Goal: Information Seeking & Learning: Learn about a topic

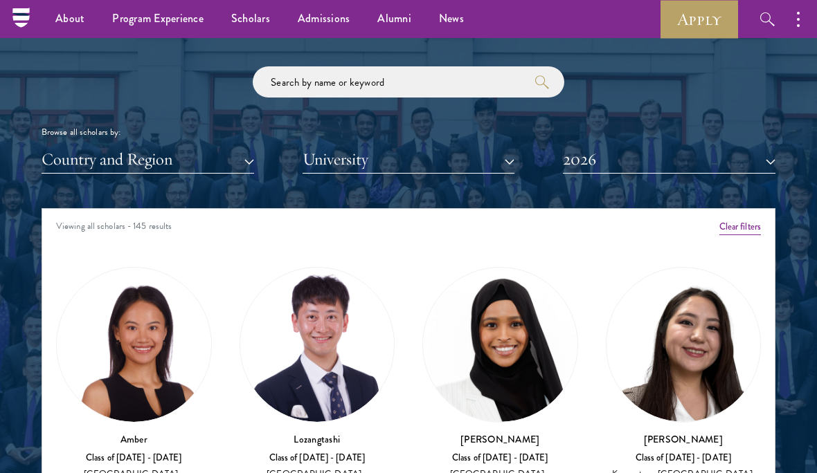
scroll to position [1588, 0]
click at [430, 67] on input "search" at bounding box center [409, 82] width 312 height 31
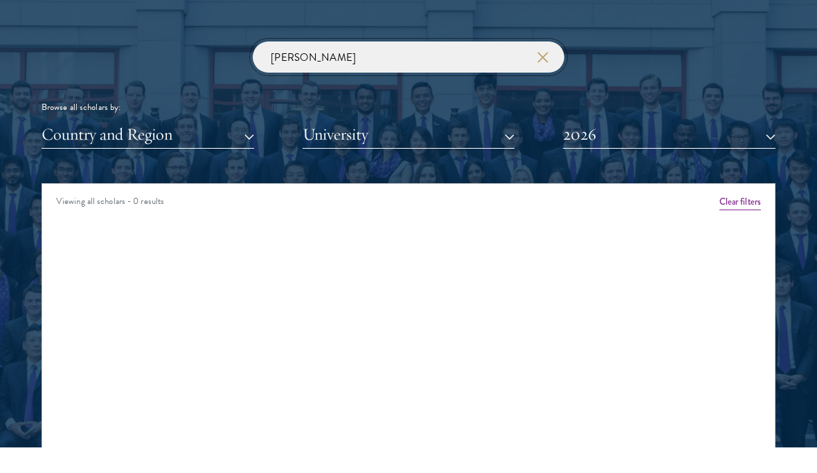
type input "[PERSON_NAME]"
click button "submit" at bounding box center [0, 0] width 0 height 0
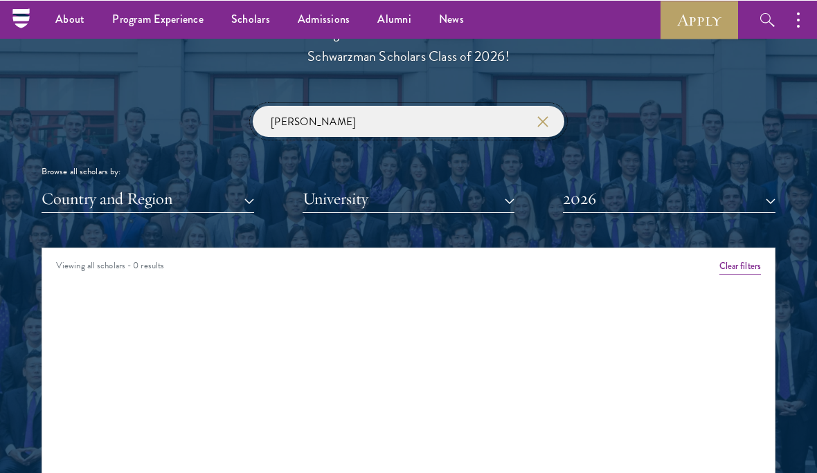
click at [291, 112] on input "[PERSON_NAME]" at bounding box center [409, 120] width 312 height 31
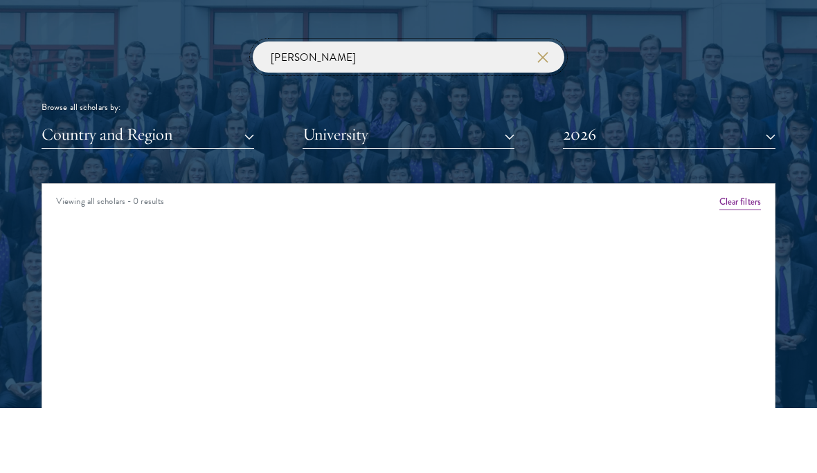
click button "submit" at bounding box center [0, 0] width 0 height 0
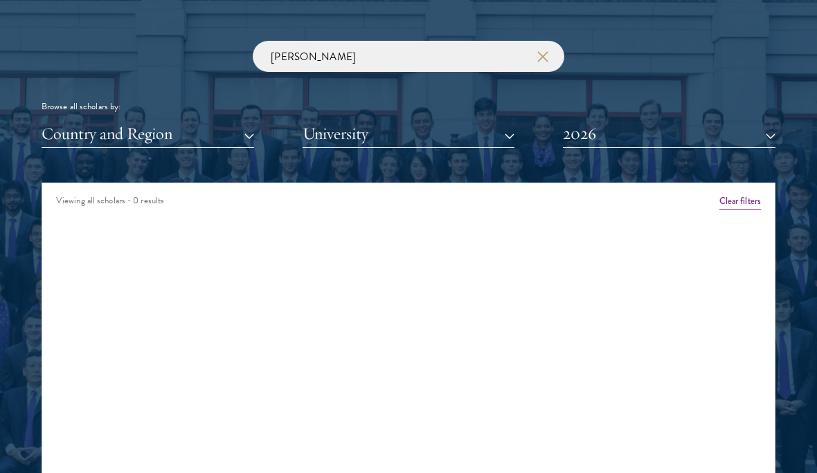
scroll to position [1601, 0]
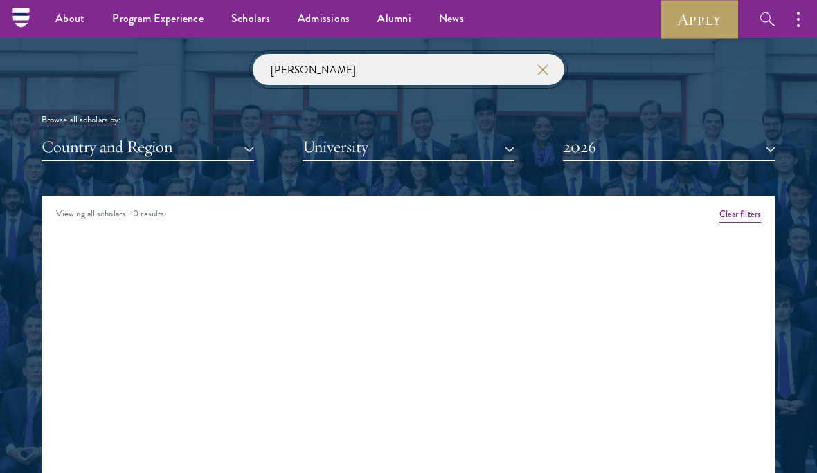
click at [549, 65] on input "[PERSON_NAME]" at bounding box center [409, 69] width 312 height 31
click at [547, 63] on button "button" at bounding box center [542, 70] width 14 height 14
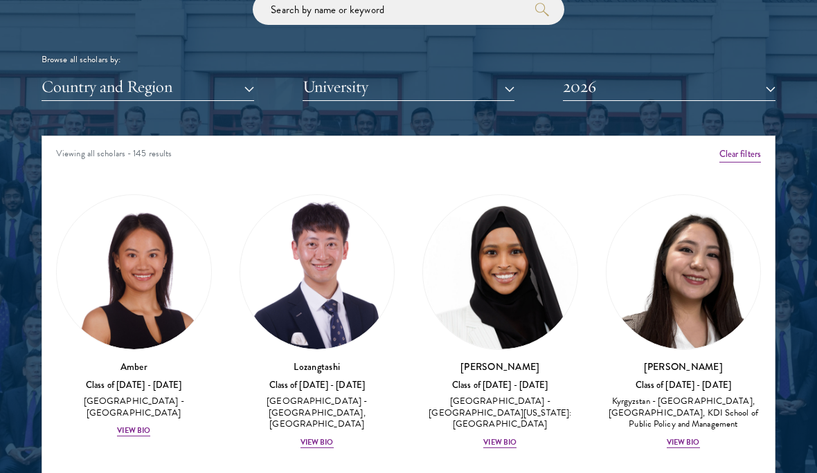
scroll to position [30, 0]
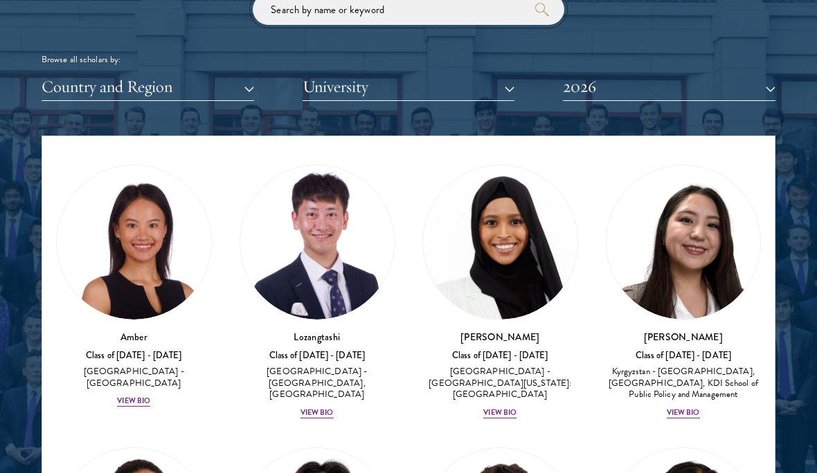
click at [357, 6] on input "search" at bounding box center [409, 9] width 312 height 31
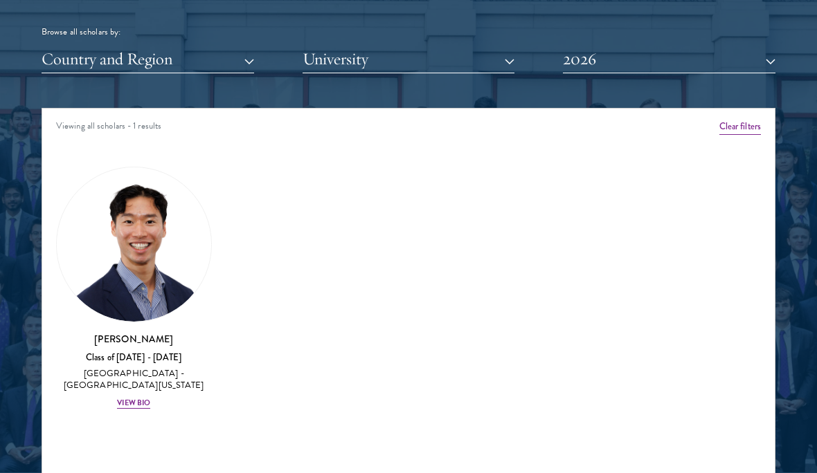
scroll to position [1690, 0]
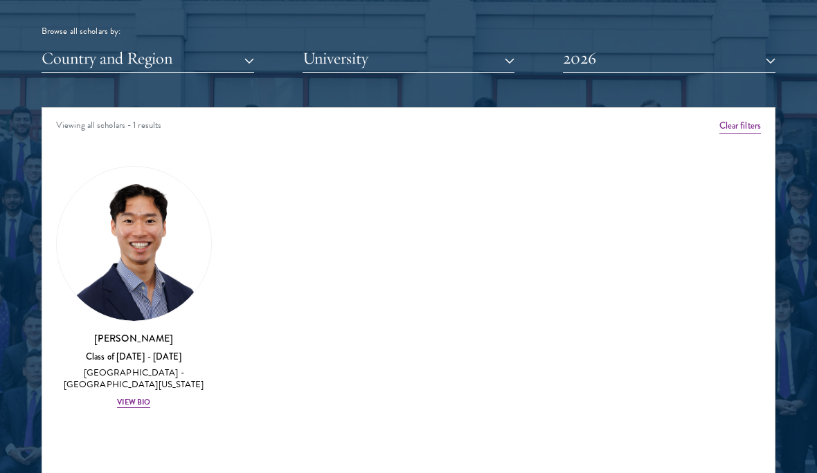
type input "[PERSON_NAME]"
click at [142, 277] on img at bounding box center [134, 244] width 154 height 154
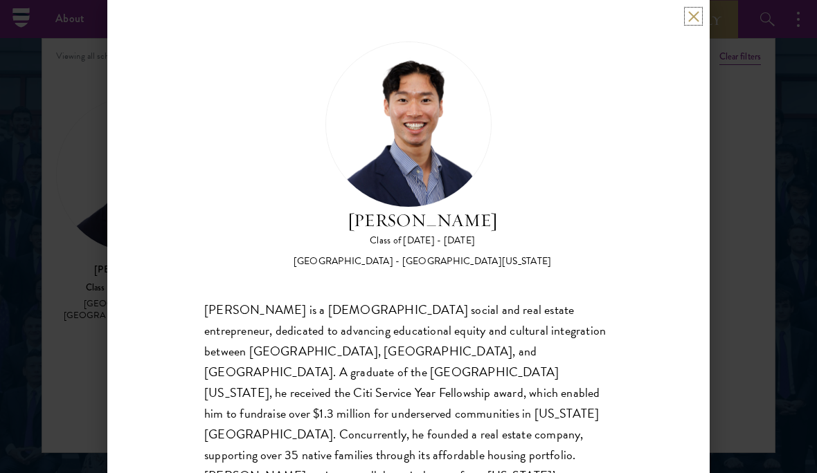
scroll to position [1737, 0]
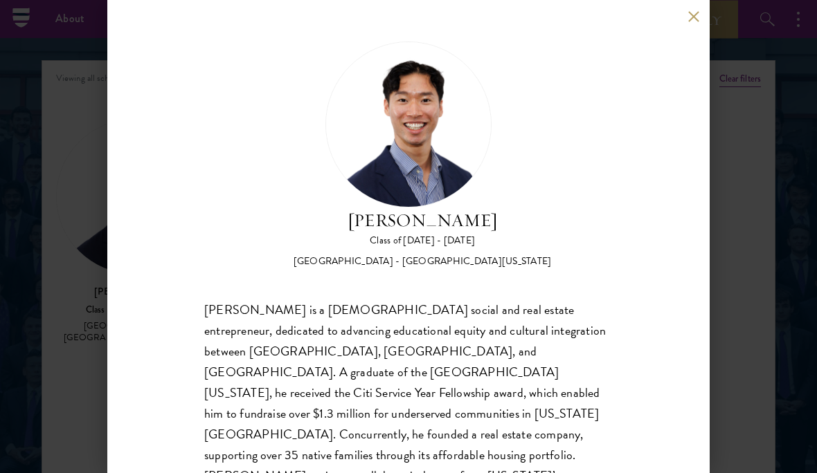
click at [696, 3] on div "[PERSON_NAME] Class of [DATE] - [DATE] [GEOGRAPHIC_DATA] - [GEOGRAPHIC_DATA][US…" at bounding box center [408, 236] width 602 height 473
click at [694, 12] on button at bounding box center [693, 16] width 12 height 12
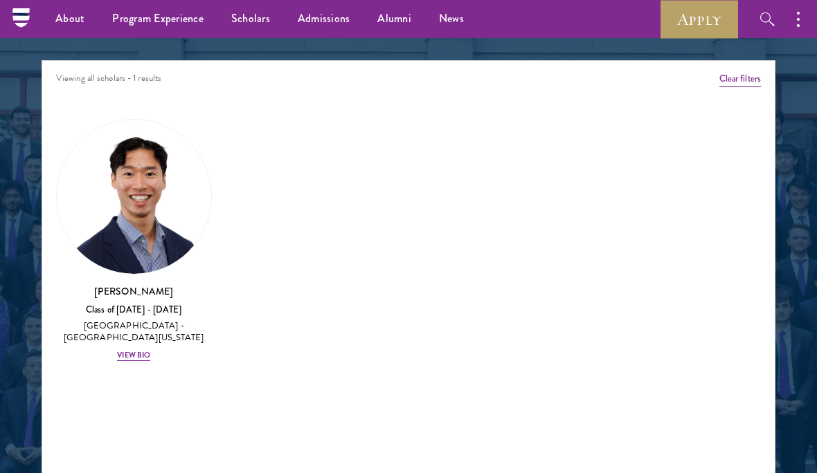
scroll to position [1704, 0]
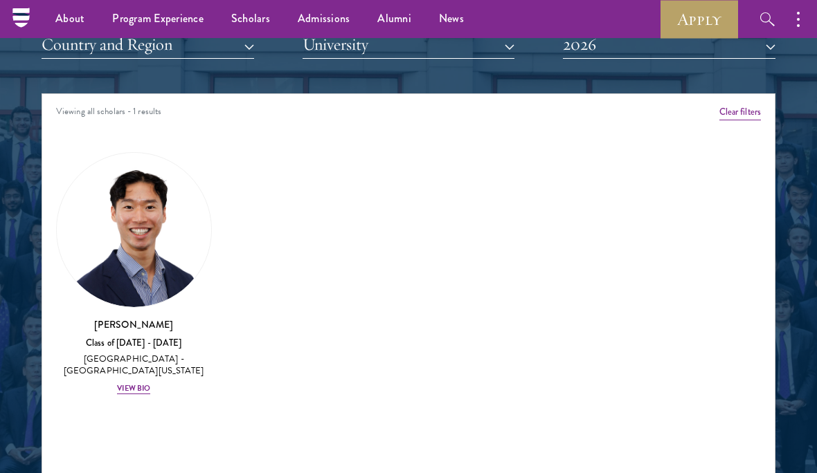
click at [746, 109] on button "Clear filters" at bounding box center [740, 112] width 42 height 15
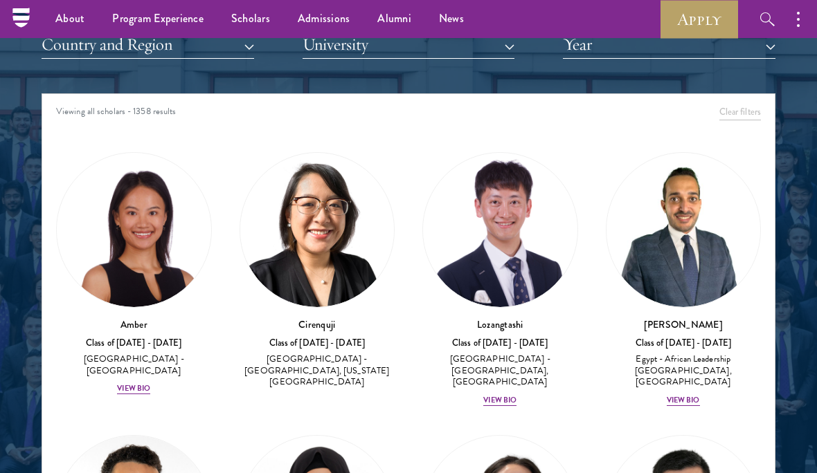
click at [683, 258] on img at bounding box center [683, 230] width 154 height 154
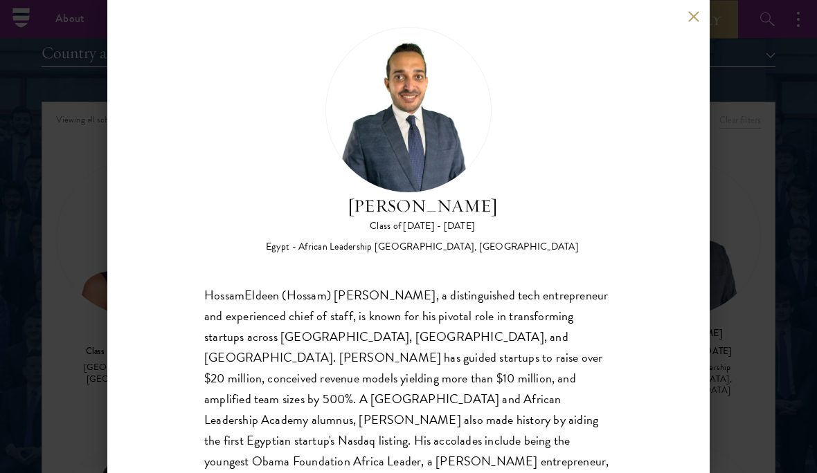
scroll to position [1695, 0]
click at [696, 20] on button at bounding box center [693, 16] width 12 height 12
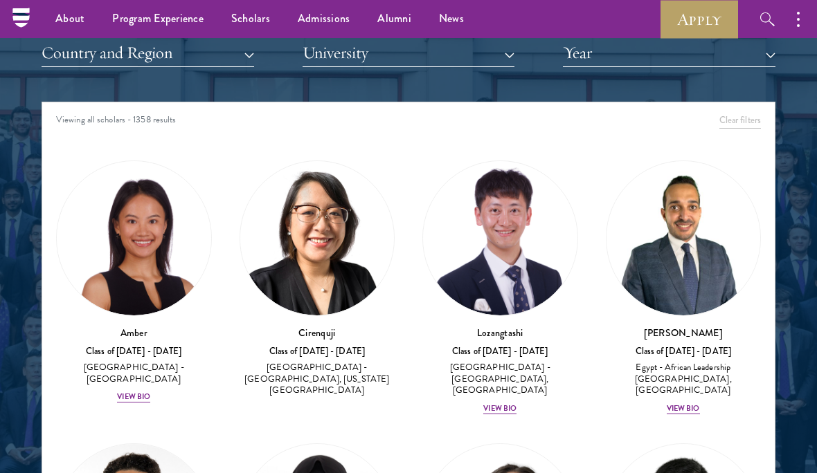
click at [165, 236] on img at bounding box center [134, 238] width 154 height 154
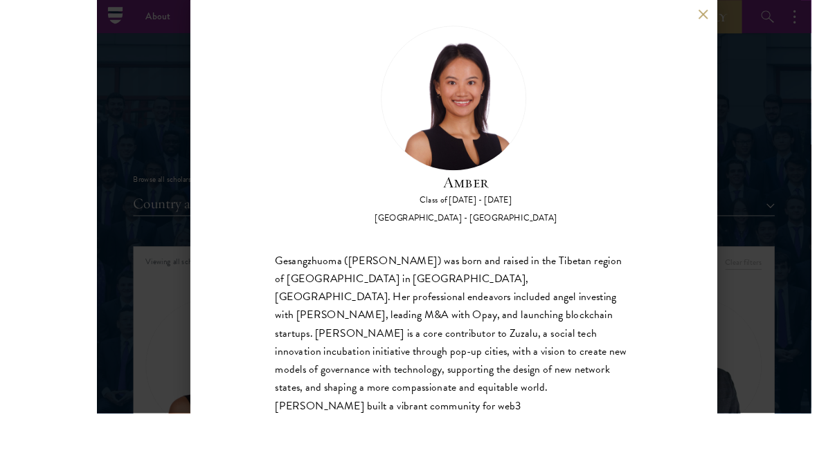
scroll to position [1535, 0]
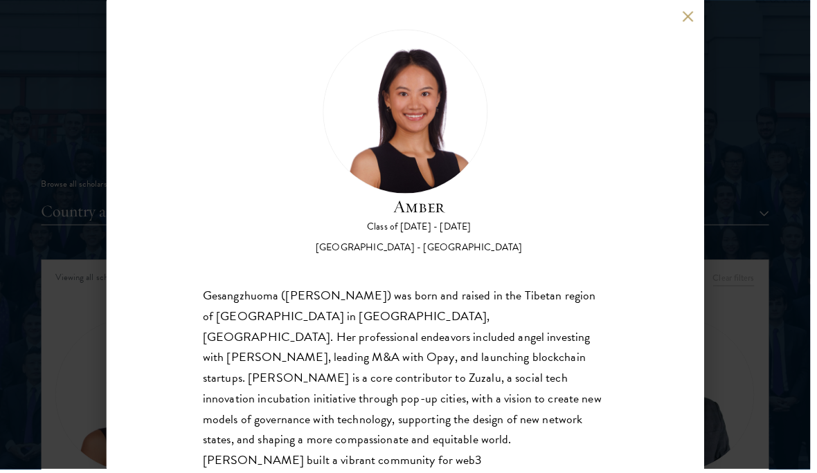
click at [703, 10] on div "Amber Class of [DATE] - [DATE] [GEOGRAPHIC_DATA] - [GEOGRAPHIC_DATA] Gesangzhuo…" at bounding box center [408, 236] width 602 height 473
click at [697, 17] on button at bounding box center [693, 16] width 12 height 12
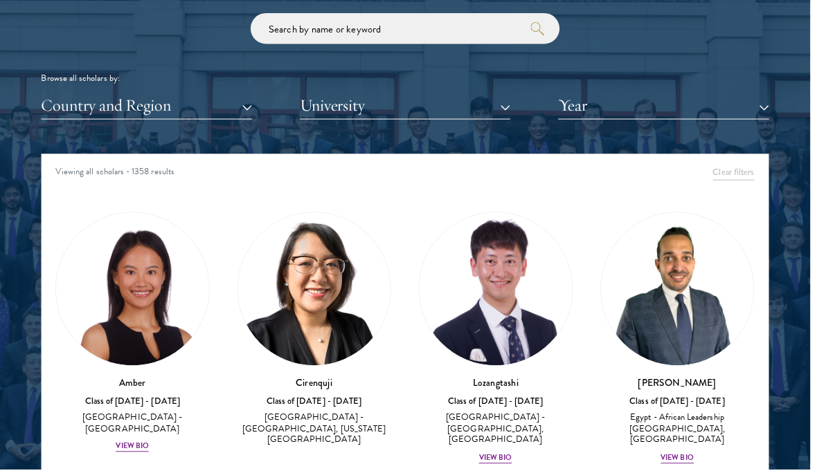
scroll to position [1644, 0]
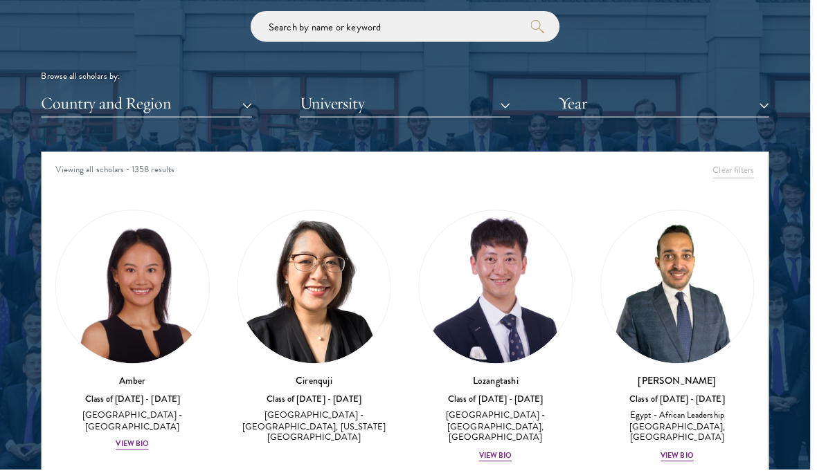
click at [337, 301] on img at bounding box center [317, 290] width 154 height 154
click at [316, 260] on img at bounding box center [317, 290] width 154 height 154
click at [320, 296] on img at bounding box center [317, 290] width 154 height 154
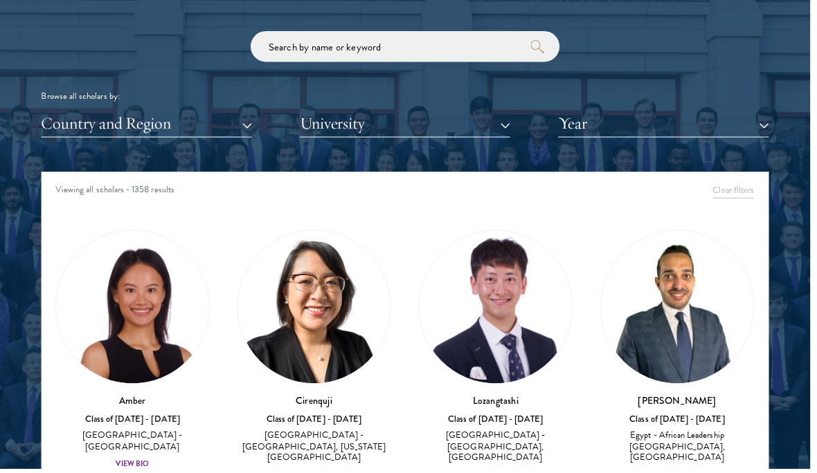
scroll to position [1623, 0]
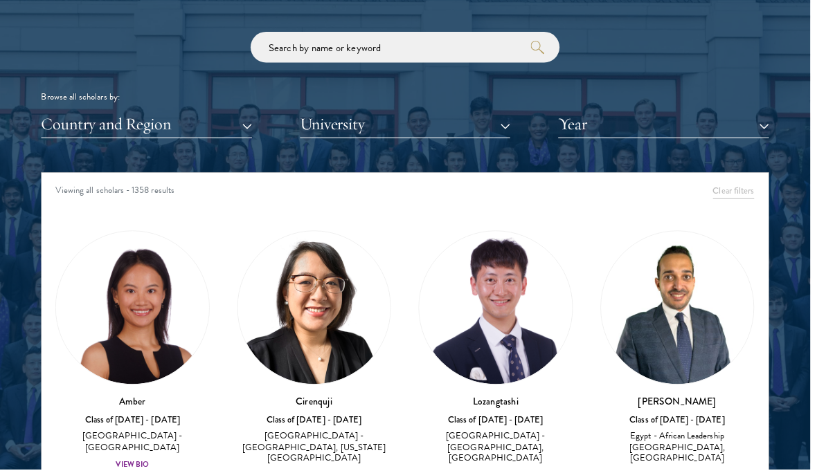
click at [310, 329] on img at bounding box center [317, 310] width 154 height 154
click at [332, 423] on div "Class of [DATE] - [DATE]" at bounding box center [318, 424] width 156 height 12
click at [312, 398] on h3 "Cirenquji" at bounding box center [318, 405] width 156 height 14
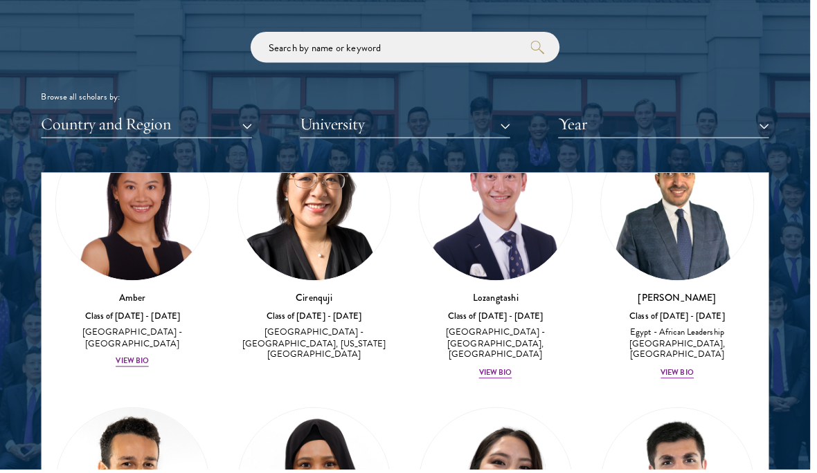
scroll to position [104, 0]
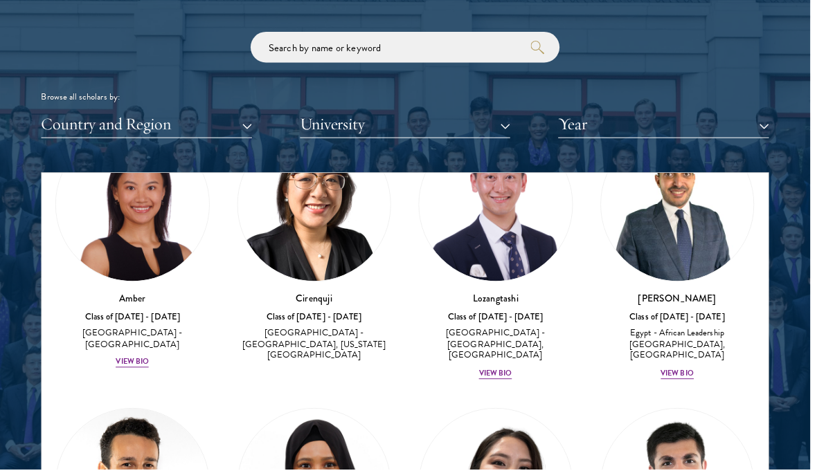
click at [326, 314] on div "Class of [DATE] - [DATE]" at bounding box center [318, 320] width 156 height 12
click at [338, 246] on img at bounding box center [317, 206] width 154 height 154
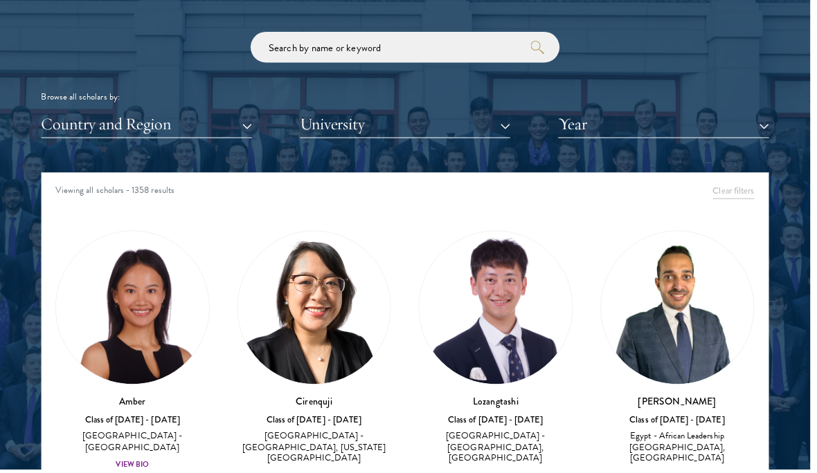
scroll to position [0, 0]
click at [672, 123] on button "Year" at bounding box center [669, 125] width 213 height 28
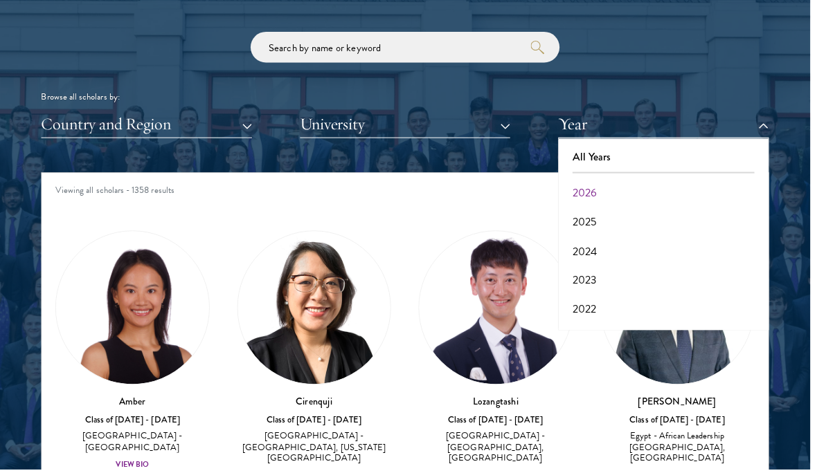
click at [637, 186] on button "2026" at bounding box center [669, 194] width 204 height 29
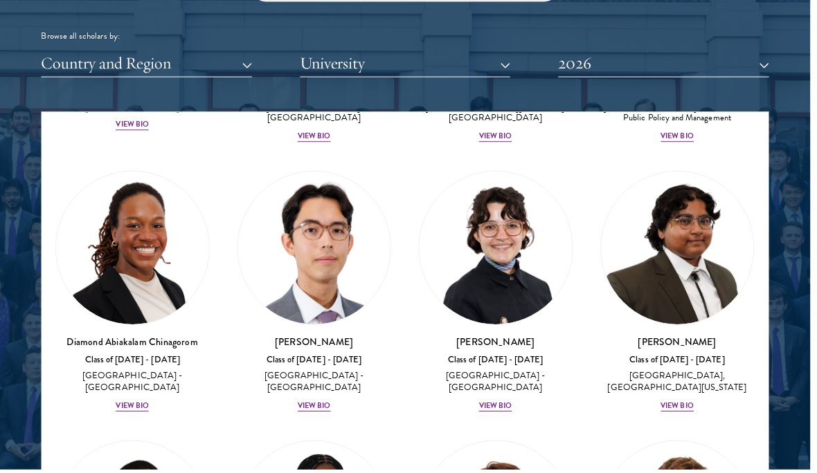
scroll to position [289, 0]
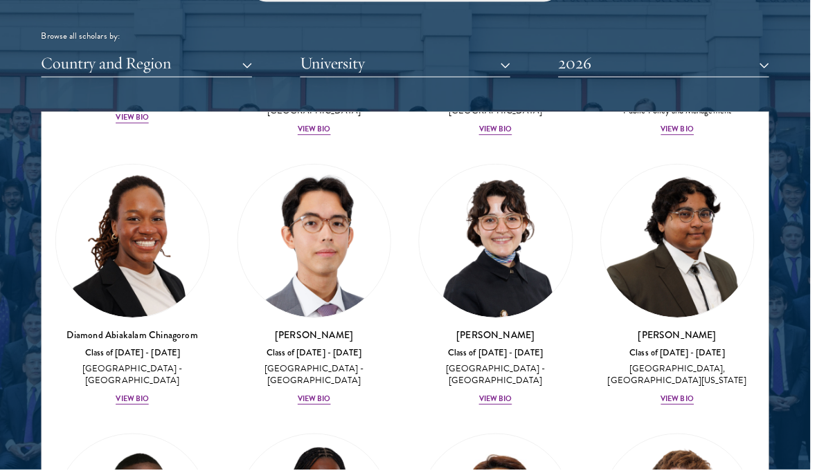
click at [148, 276] on img at bounding box center [134, 243] width 154 height 154
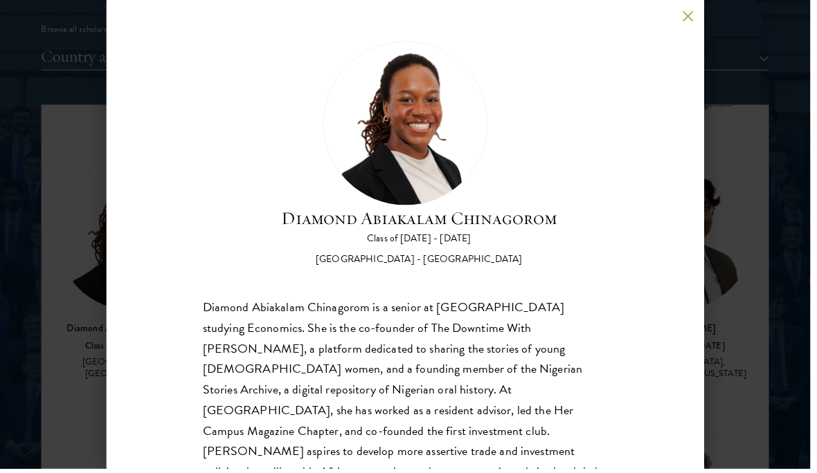
scroll to position [1696, 0]
click at [699, 17] on button at bounding box center [693, 16] width 12 height 12
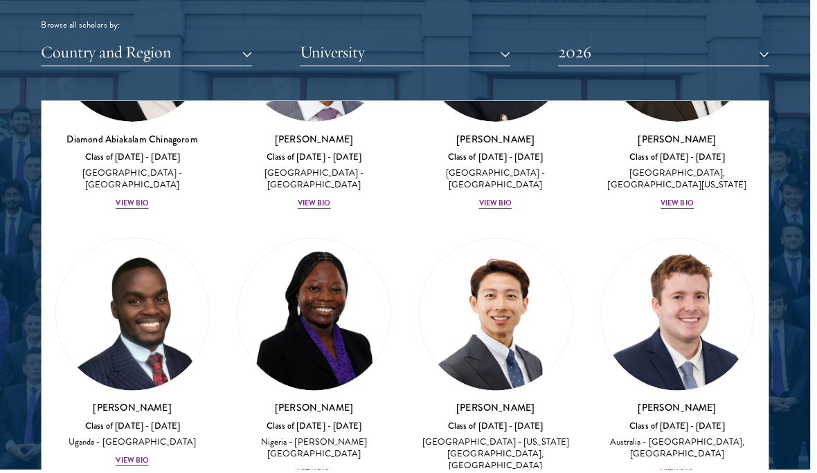
scroll to position [475, 0]
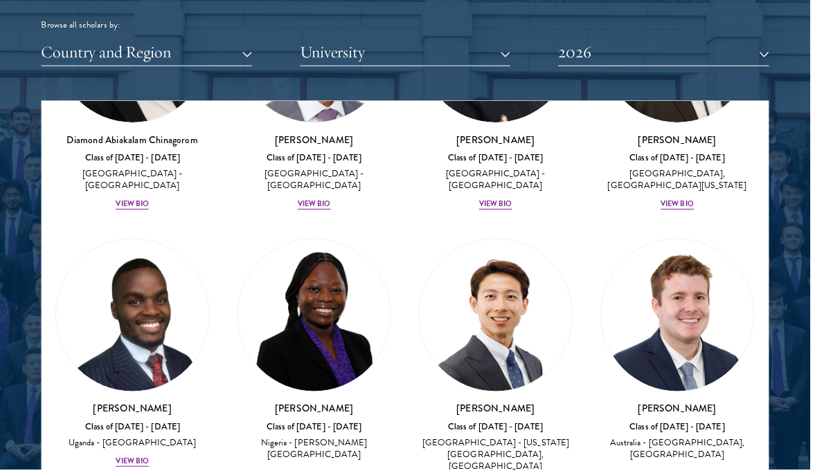
click at [341, 348] on img at bounding box center [317, 318] width 154 height 154
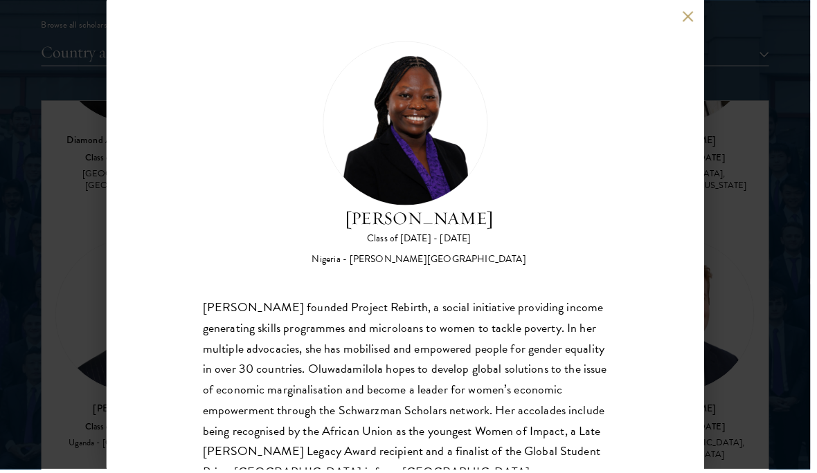
click at [687, 22] on div "[PERSON_NAME] Class of [DATE] - [DATE] [GEOGRAPHIC_DATA] - [PERSON_NAME][GEOGRA…" at bounding box center [408, 236] width 602 height 473
click at [692, 20] on button at bounding box center [693, 16] width 12 height 12
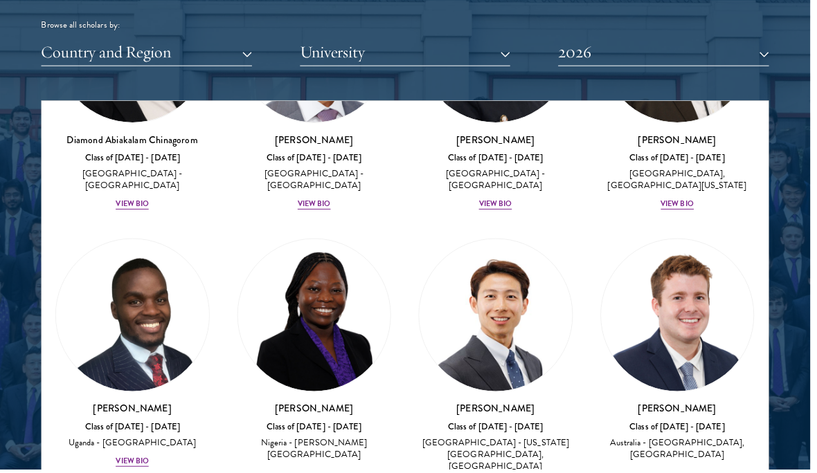
click at [136, 333] on img at bounding box center [134, 318] width 154 height 154
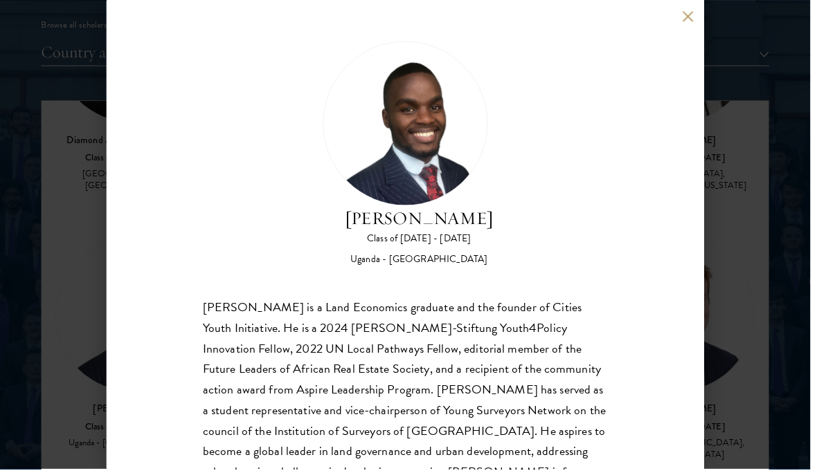
click at [685, 27] on div "[PERSON_NAME] Class of [DATE] - [DATE] [GEOGRAPHIC_DATA] - [GEOGRAPHIC_DATA] [G…" at bounding box center [408, 236] width 602 height 473
click at [699, 17] on button at bounding box center [693, 16] width 12 height 12
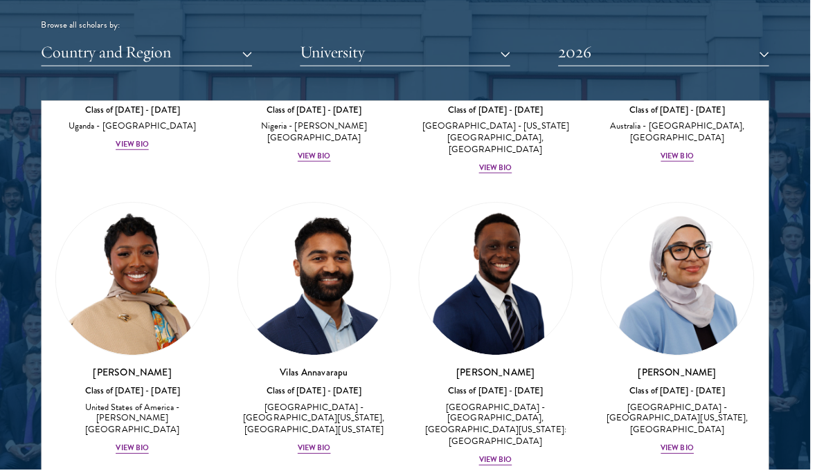
scroll to position [795, 0]
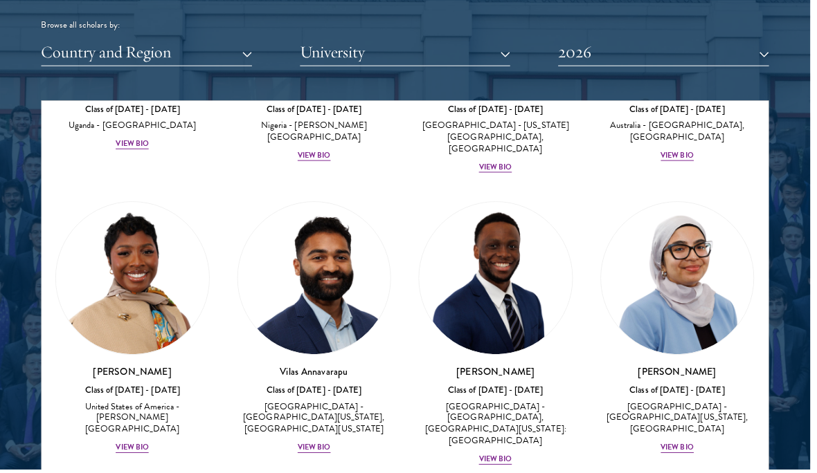
click at [496, 262] on img at bounding box center [500, 281] width 154 height 154
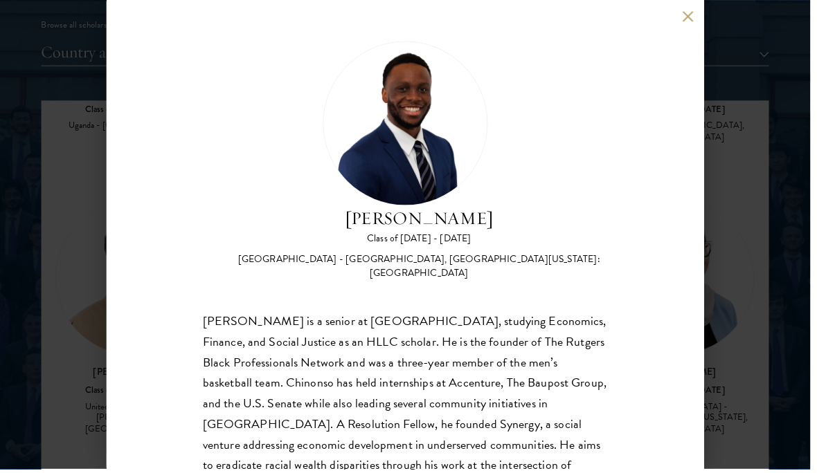
click at [692, 6] on div "[PERSON_NAME] Class of [DATE] - [DATE] [GEOGRAPHIC_DATA] - [GEOGRAPHIC_DATA], […" at bounding box center [408, 236] width 602 height 473
click at [699, 18] on button at bounding box center [693, 16] width 12 height 12
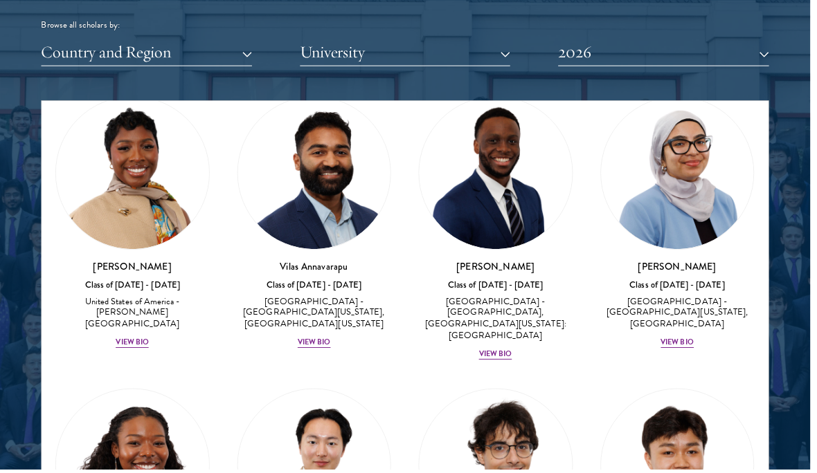
scroll to position [902, 0]
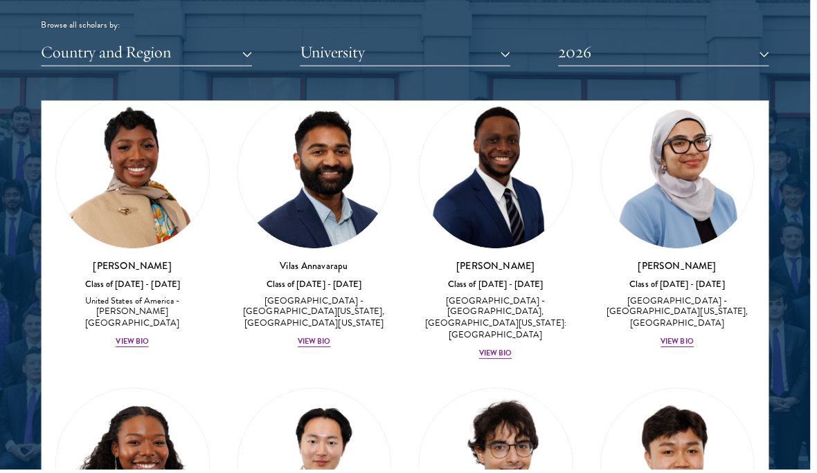
click at [130, 201] on img at bounding box center [134, 174] width 154 height 154
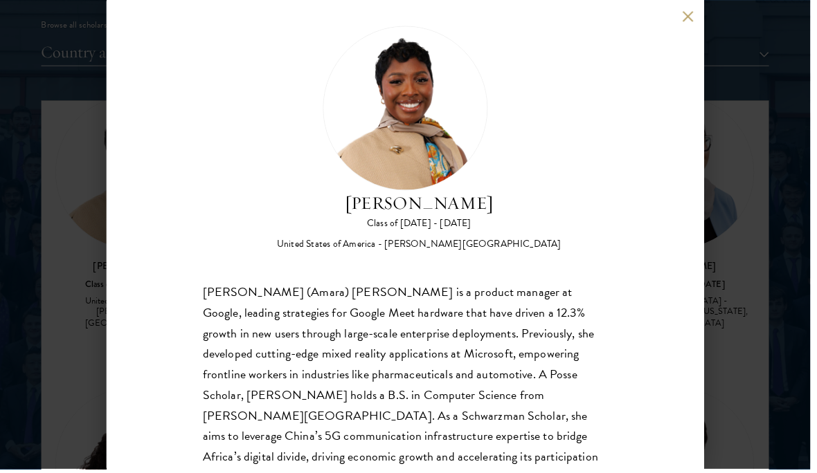
scroll to position [15, 0]
click at [703, 13] on div "[PERSON_NAME] Class of [DATE] - [DATE] [GEOGRAPHIC_DATA] - [PERSON_NAME][GEOGRA…" at bounding box center [408, 236] width 602 height 473
click at [699, 15] on button at bounding box center [693, 16] width 12 height 12
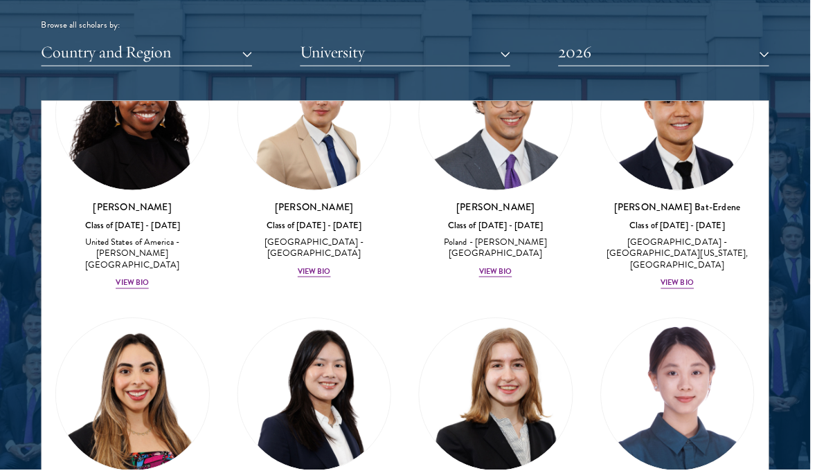
scroll to position [1256, 0]
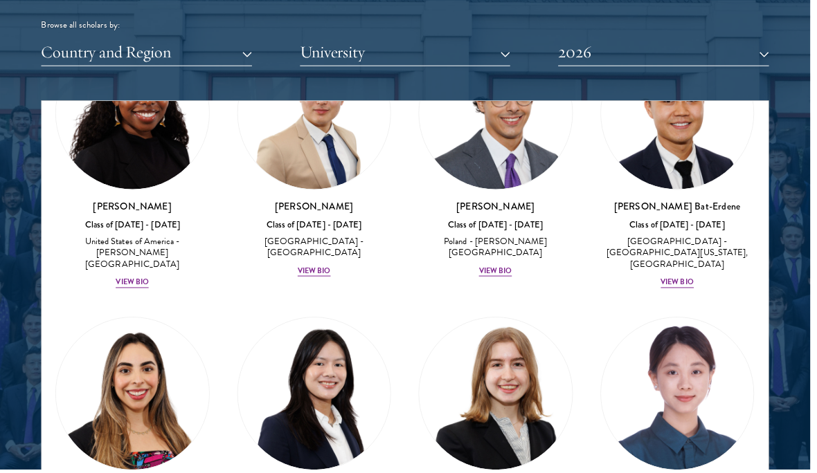
click at [506, 130] on img at bounding box center [500, 114] width 154 height 154
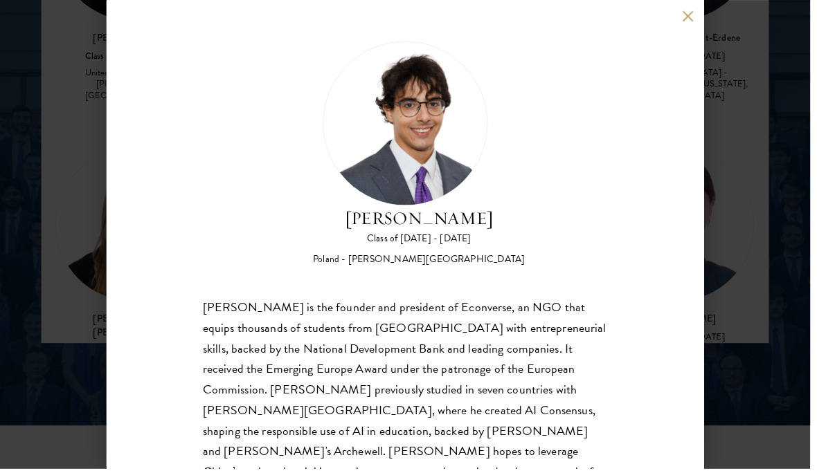
scroll to position [1866, 0]
click at [710, 21] on div "[PERSON_NAME] Class of [DATE] - [DATE] [GEOGRAPHIC_DATA] - [PERSON_NAME][GEOGRA…" at bounding box center [408, 236] width 602 height 473
click at [694, 3] on div "[PERSON_NAME] Class of [DATE] - [DATE] [GEOGRAPHIC_DATA] - [PERSON_NAME][GEOGRA…" at bounding box center [408, 236] width 817 height 473
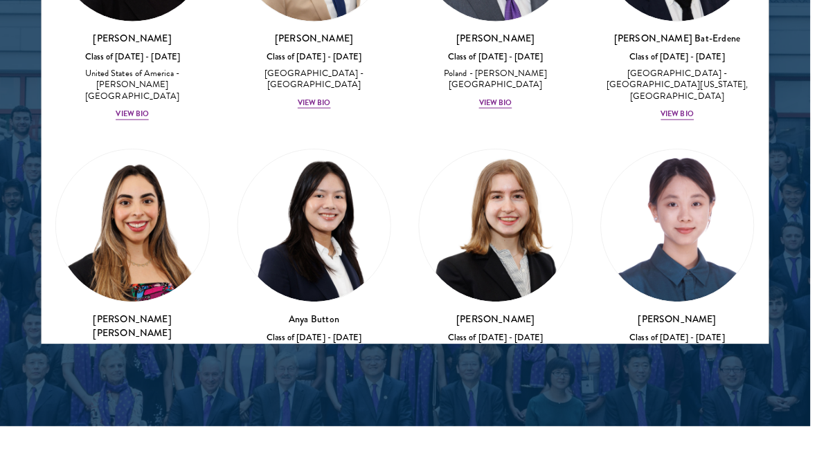
click at [693, 32] on div "[PERSON_NAME] Bat-Erdene Class of [DATE] - [DATE] [GEOGRAPHIC_DATA] - [GEOGRAPH…" at bounding box center [684, 77] width 156 height 91
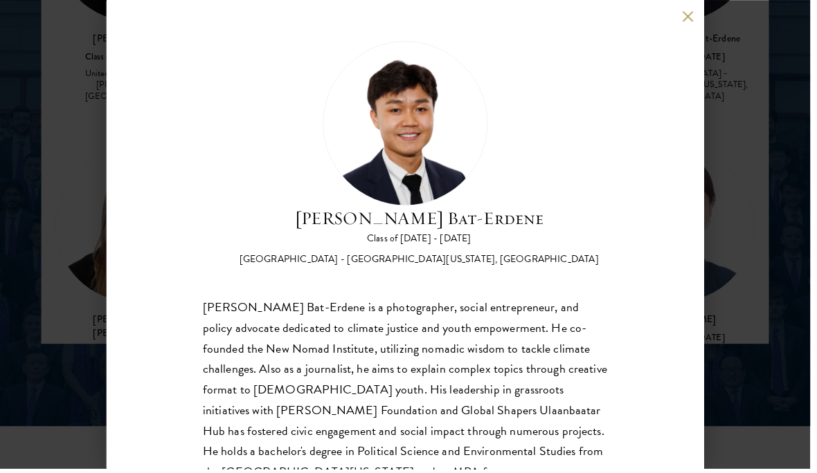
click at [707, 18] on div "[PERSON_NAME] Bat-Erdene Class of [DATE] - [DATE] [GEOGRAPHIC_DATA] - [GEOGRAPH…" at bounding box center [408, 236] width 602 height 473
click at [695, 17] on button at bounding box center [693, 16] width 12 height 12
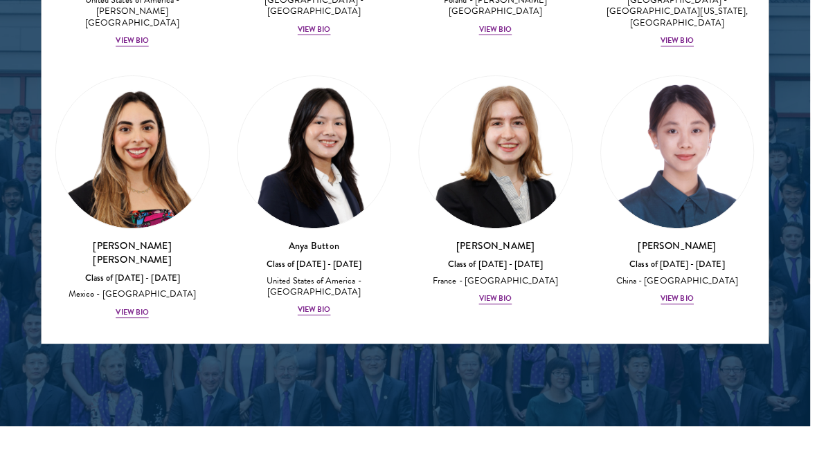
scroll to position [1334, 0]
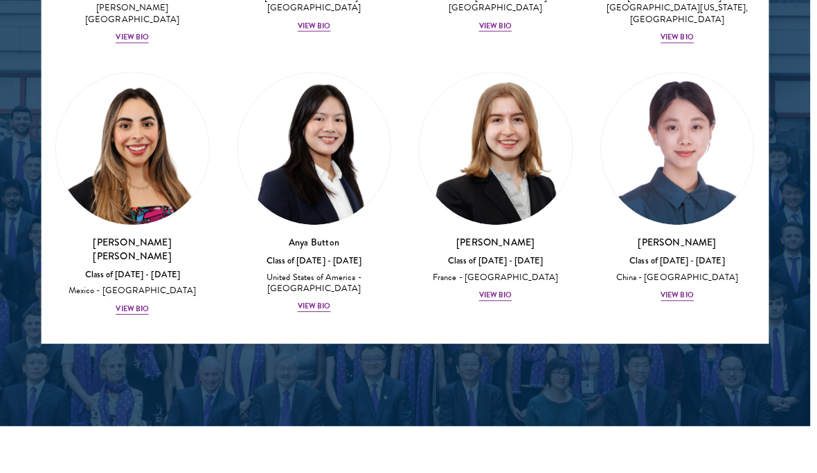
click at [719, 111] on img at bounding box center [683, 150] width 154 height 154
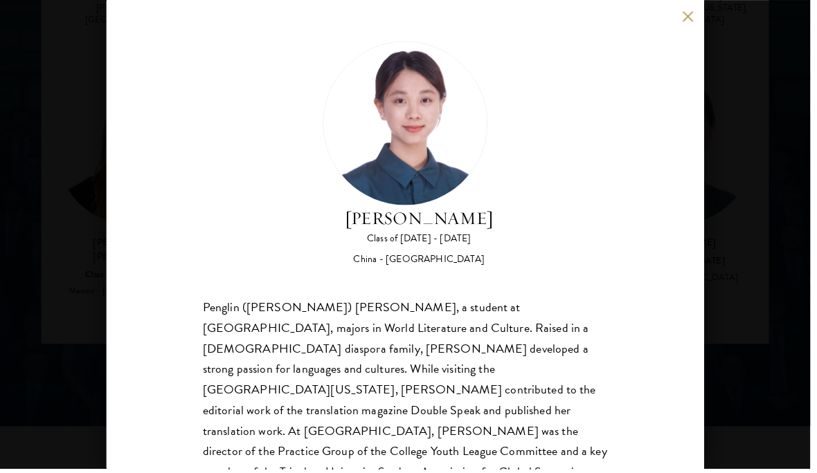
click at [699, 16] on button at bounding box center [693, 16] width 12 height 12
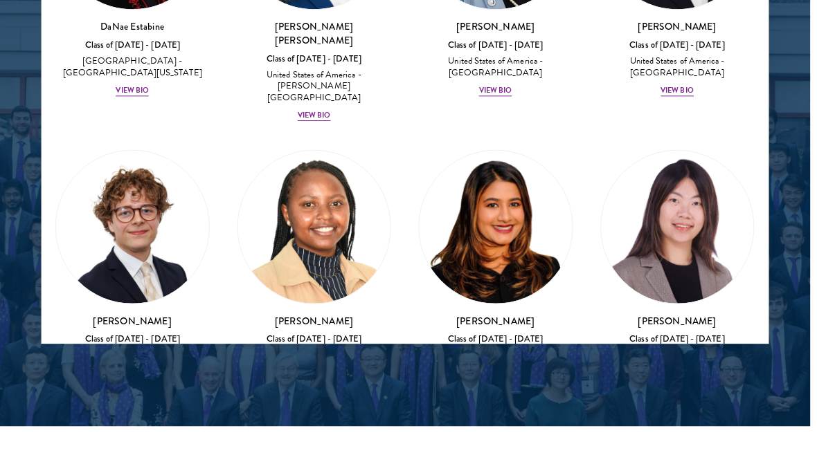
scroll to position [2694, 0]
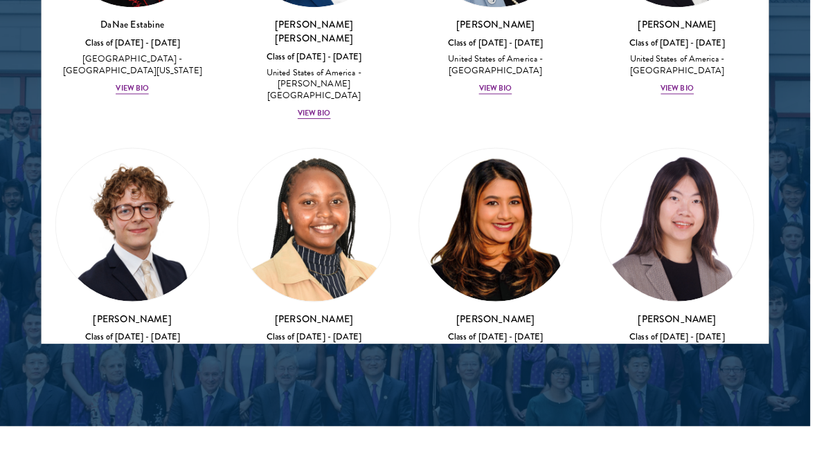
click at [327, 150] on img at bounding box center [317, 227] width 154 height 154
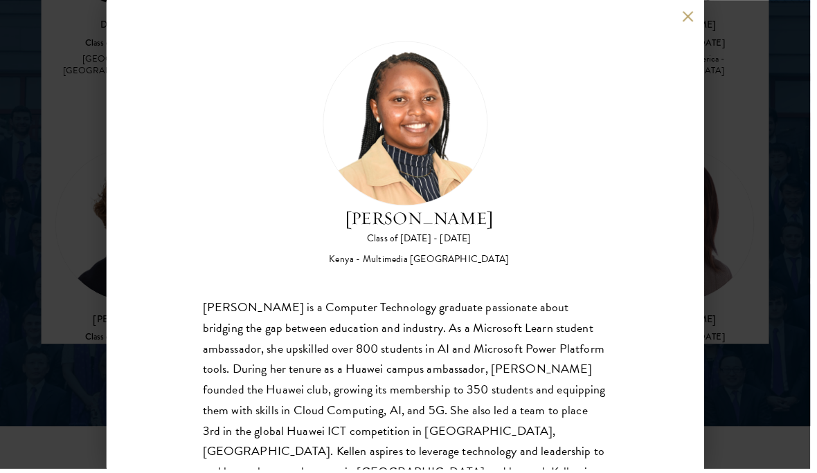
click at [699, 22] on button at bounding box center [693, 16] width 12 height 12
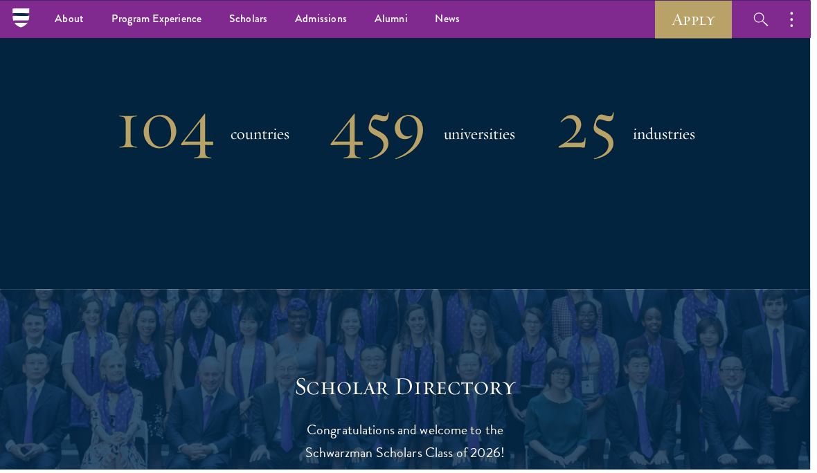
scroll to position [1146, 0]
